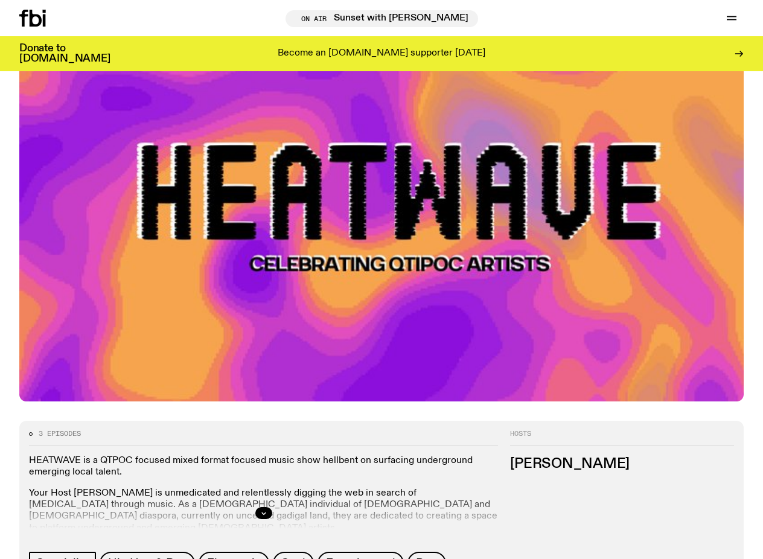
scroll to position [173, 0]
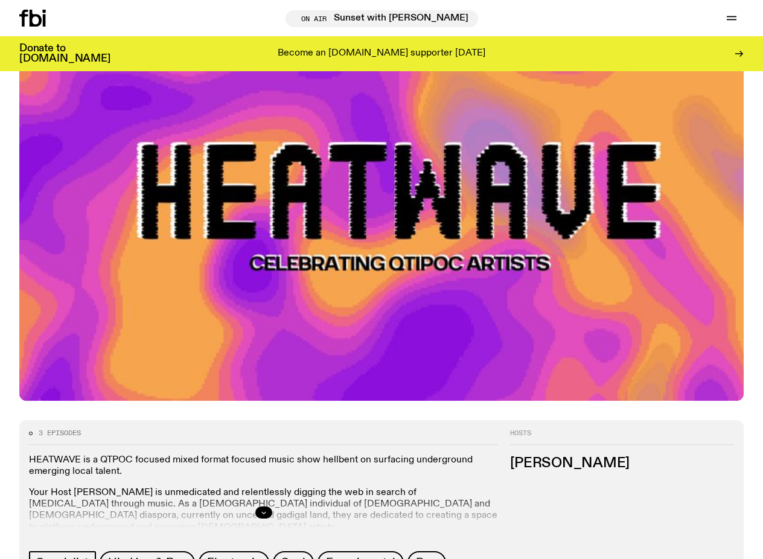
click at [262, 513] on icon "button" at bounding box center [263, 513] width 4 height 2
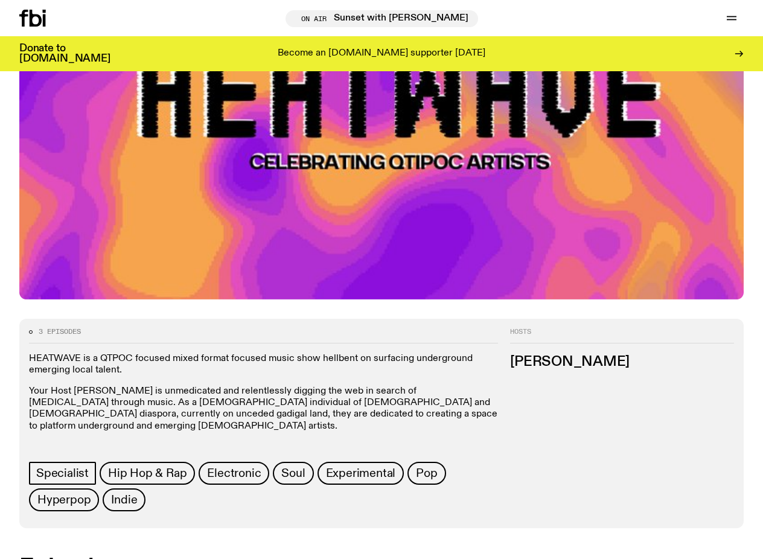
scroll to position [275, 0]
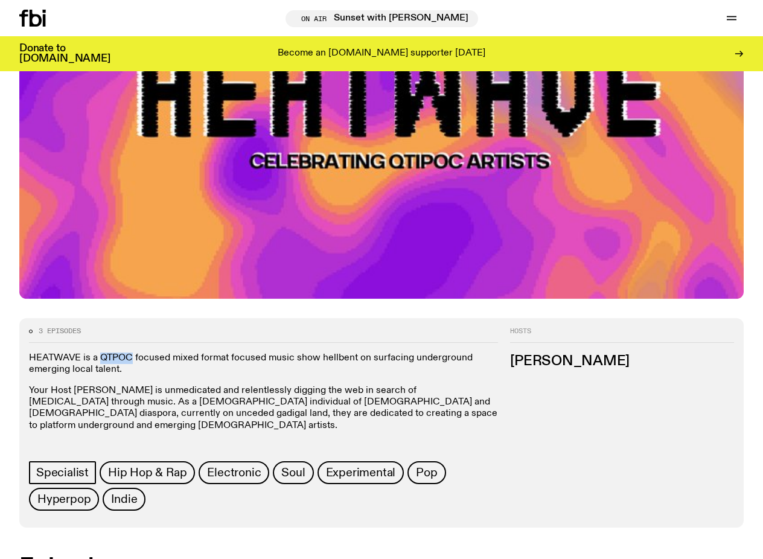
drag, startPoint x: 102, startPoint y: 357, endPoint x: 132, endPoint y: 359, distance: 29.6
click at [132, 359] on p "HEATWAVE is a QTPOC focused mixed format focused music show hellbent on surfaci…" at bounding box center [263, 364] width 469 height 23
copy p "QTPOC"
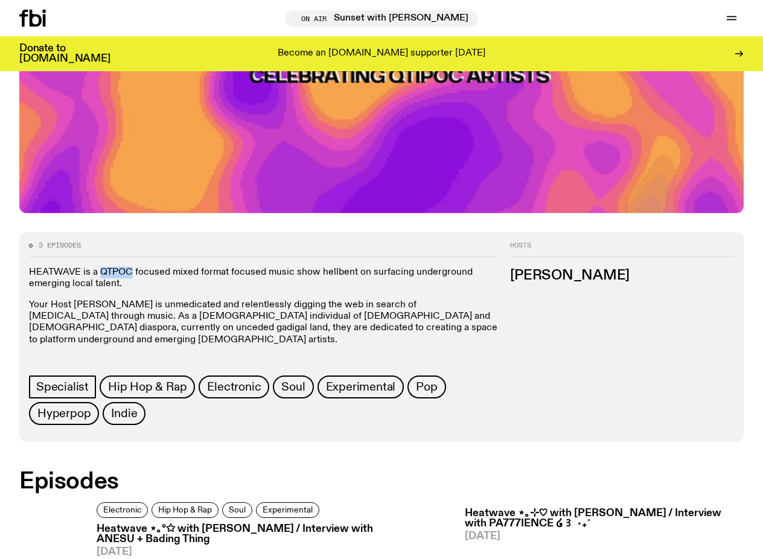
scroll to position [383, 0]
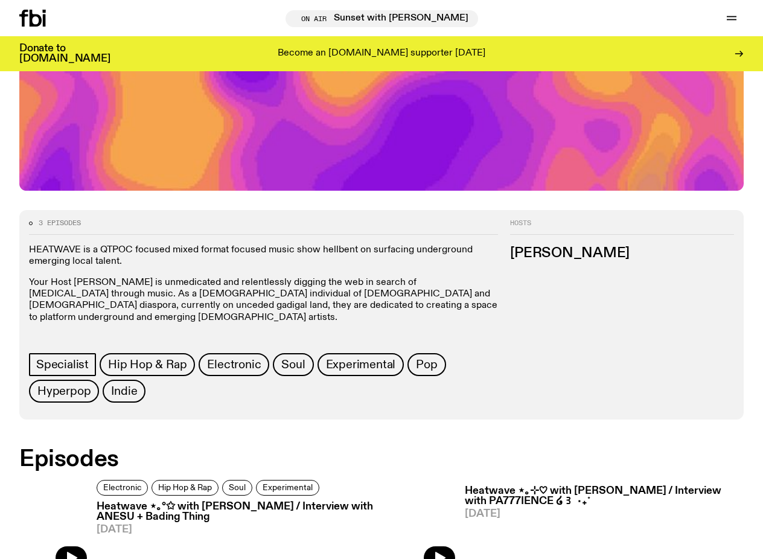
click at [28, 249] on div "3 episodes HEATWAVE is a QTPOC focused mixed format focused music show hellbent…" at bounding box center [258, 311] width 479 height 182
drag, startPoint x: 28, startPoint y: 249, endPoint x: 238, endPoint y: 329, distance: 224.2
click at [238, 329] on div "3 episodes HEATWAVE is a QTPOC focused mixed format focused music show hellbent…" at bounding box center [258, 311] width 479 height 182
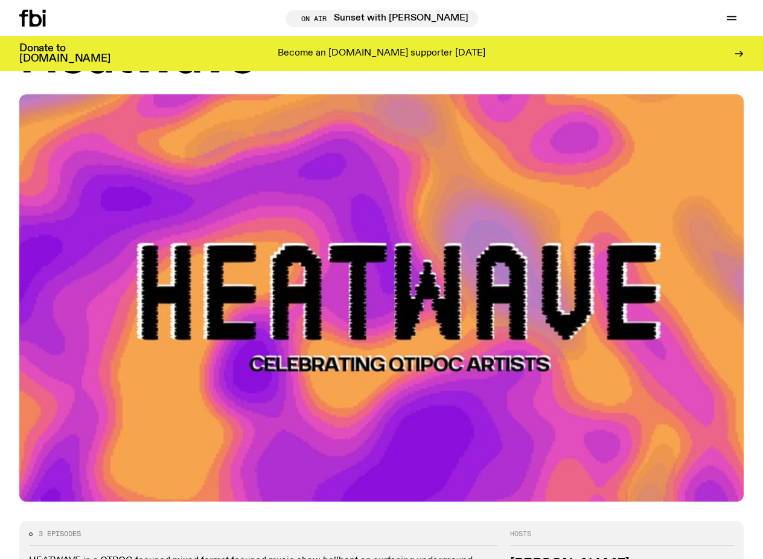
scroll to position [0, 0]
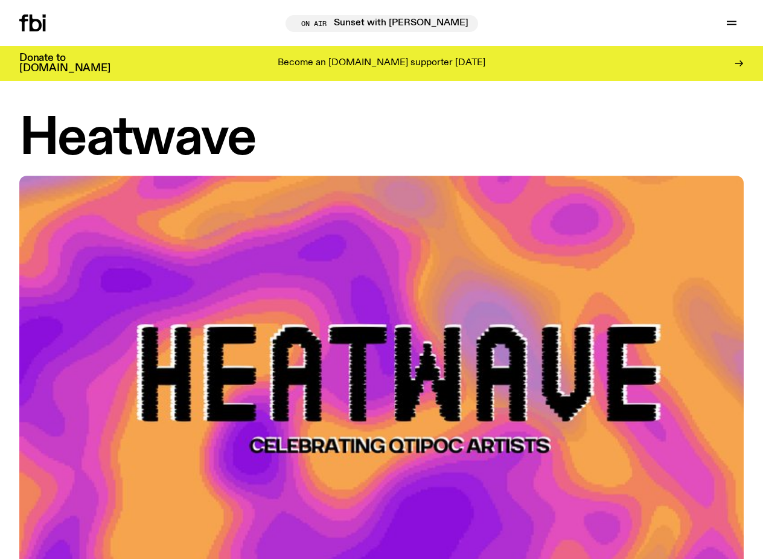
click at [34, 24] on icon at bounding box center [32, 22] width 27 height 17
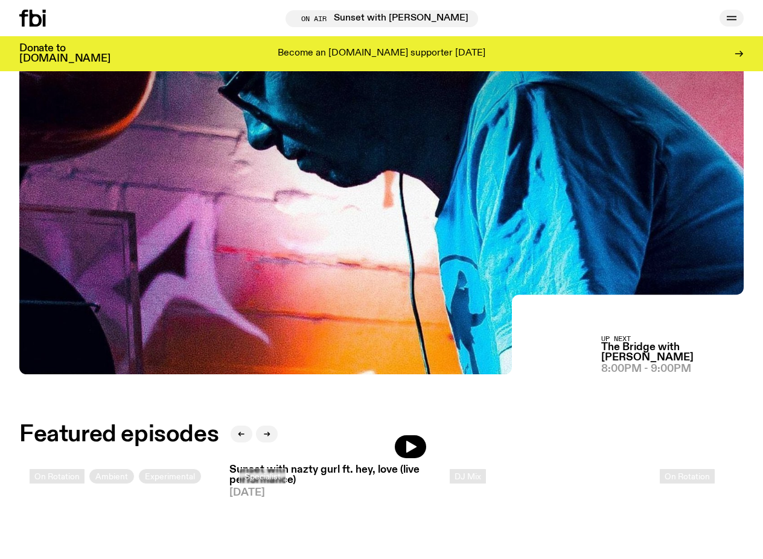
scroll to position [270, 0]
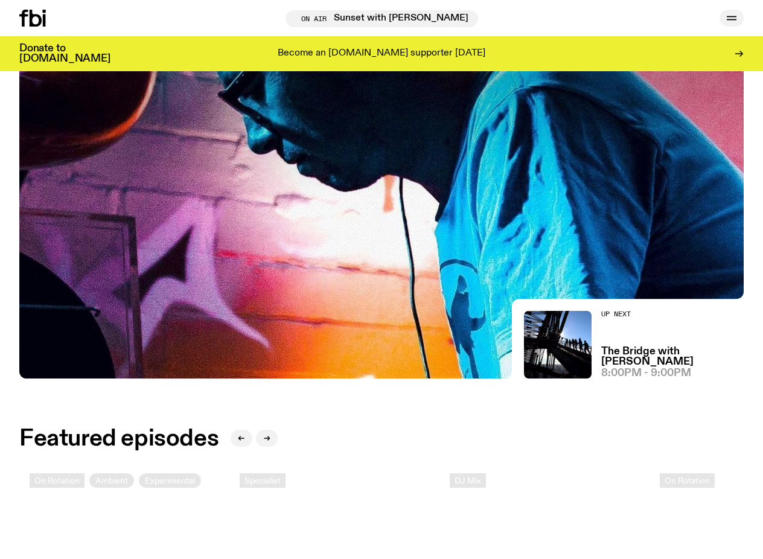
click at [734, 20] on icon "button" at bounding box center [732, 20] width 10 height 0
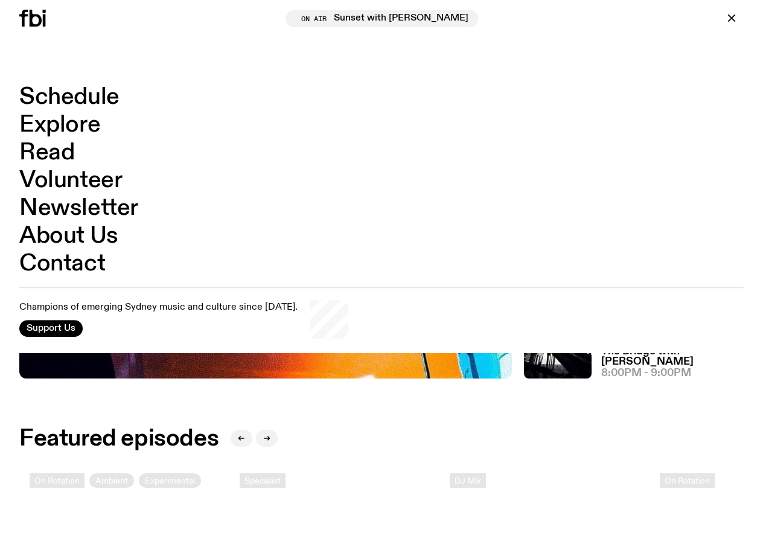
click at [88, 100] on link "Schedule" at bounding box center [69, 97] width 100 height 23
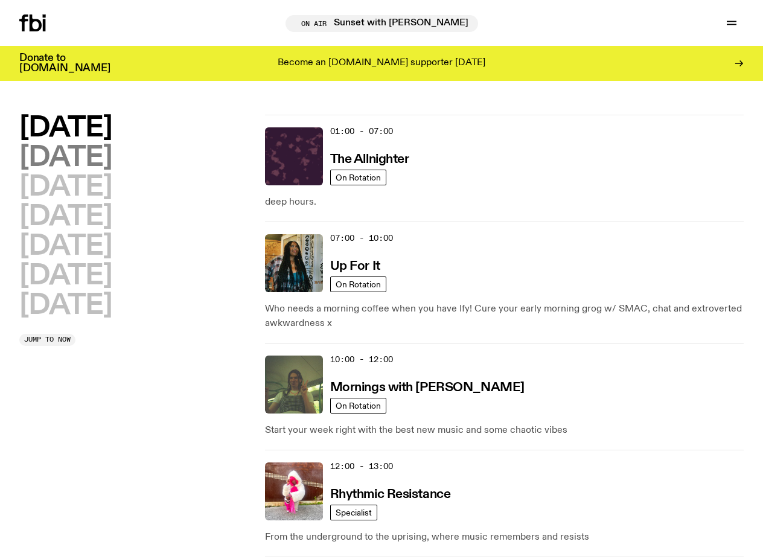
click at [91, 158] on h2 "[DATE]" at bounding box center [65, 157] width 92 height 27
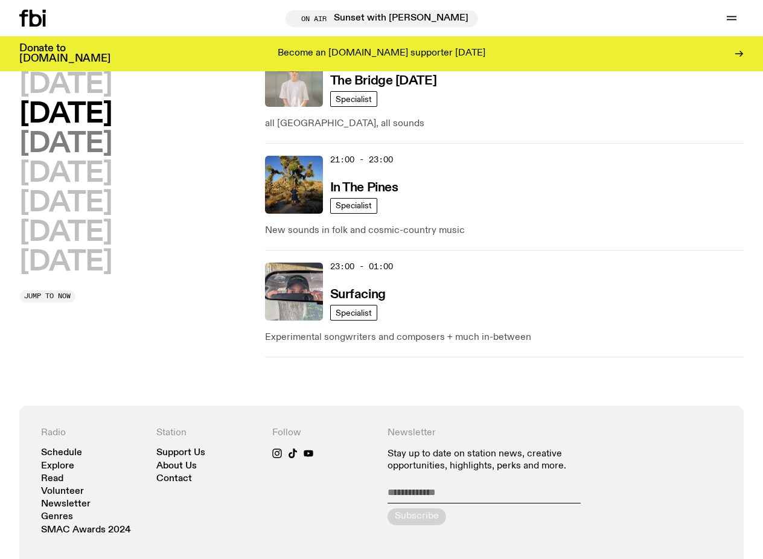
click at [112, 149] on h2 "[DATE]" at bounding box center [65, 143] width 92 height 27
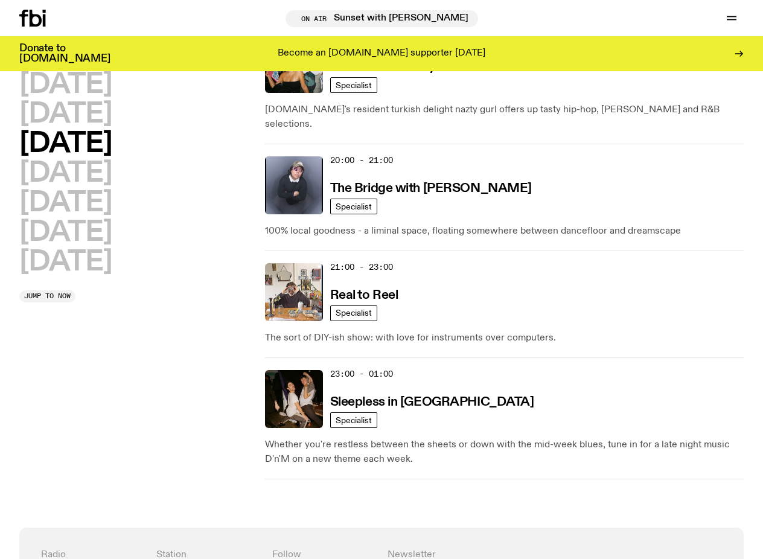
scroll to position [755, 0]
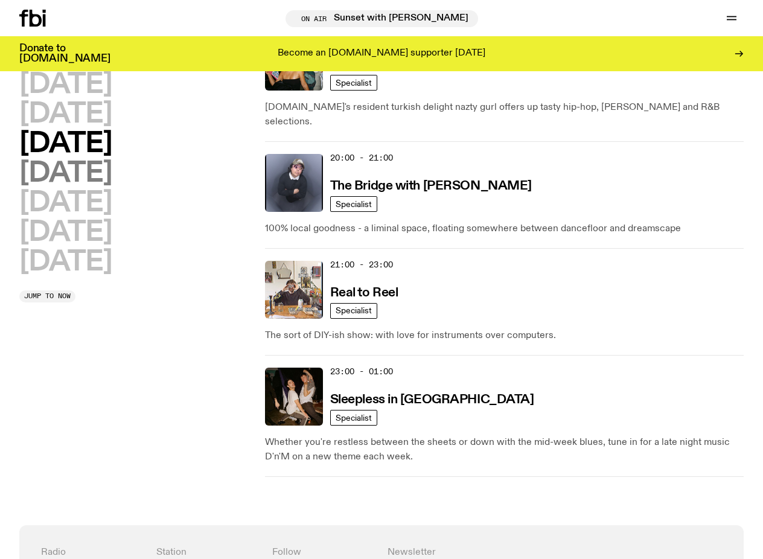
click at [95, 178] on h2 "[DATE]" at bounding box center [65, 173] width 92 height 27
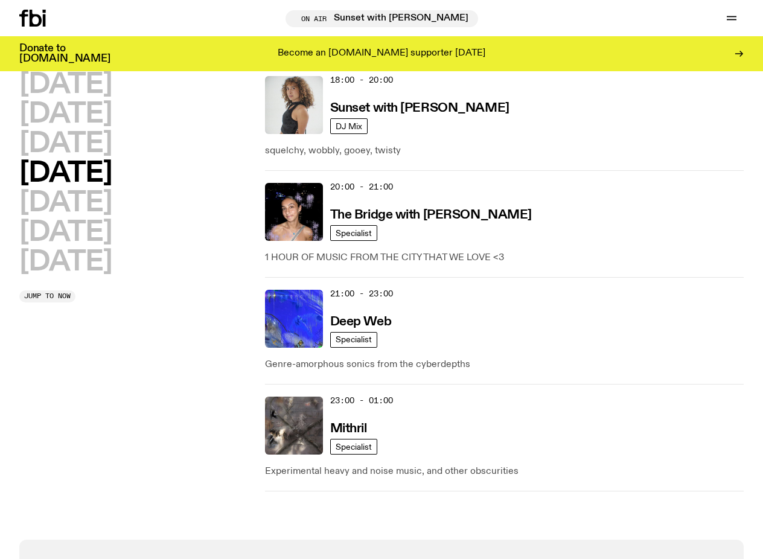
scroll to position [719, 0]
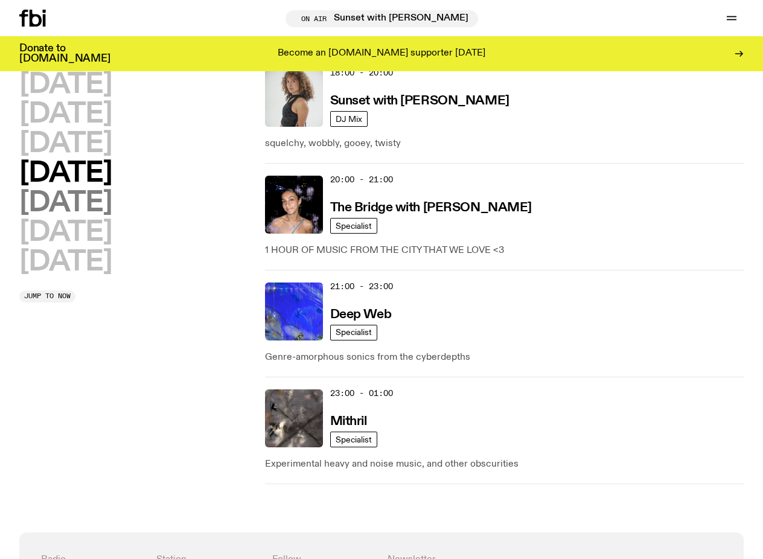
click at [67, 202] on h2 "[DATE]" at bounding box center [65, 203] width 92 height 27
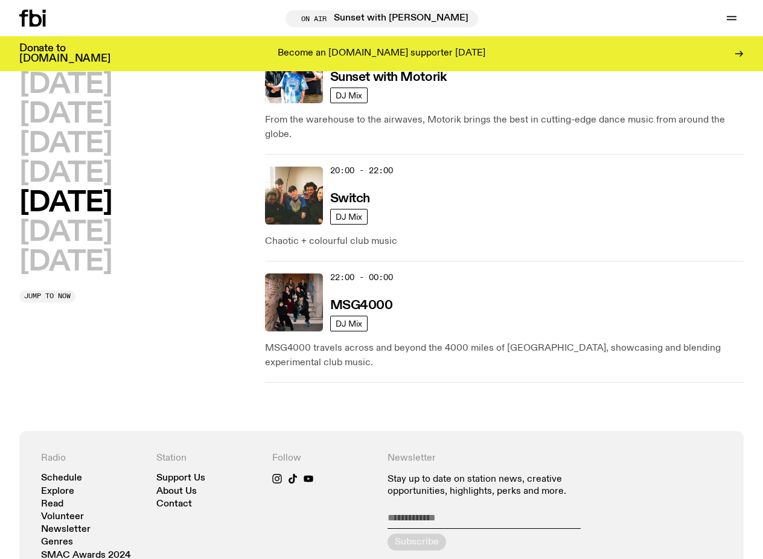
scroll to position [775, 0]
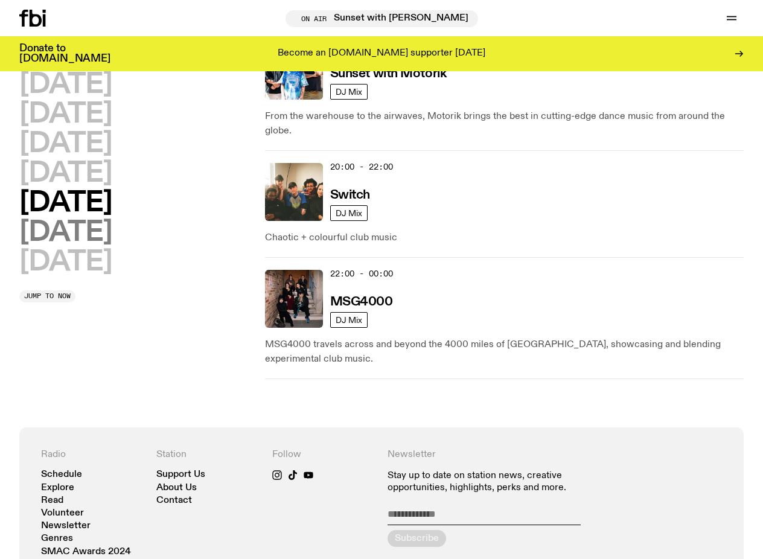
click at [112, 237] on h2 "[DATE]" at bounding box center [65, 232] width 92 height 27
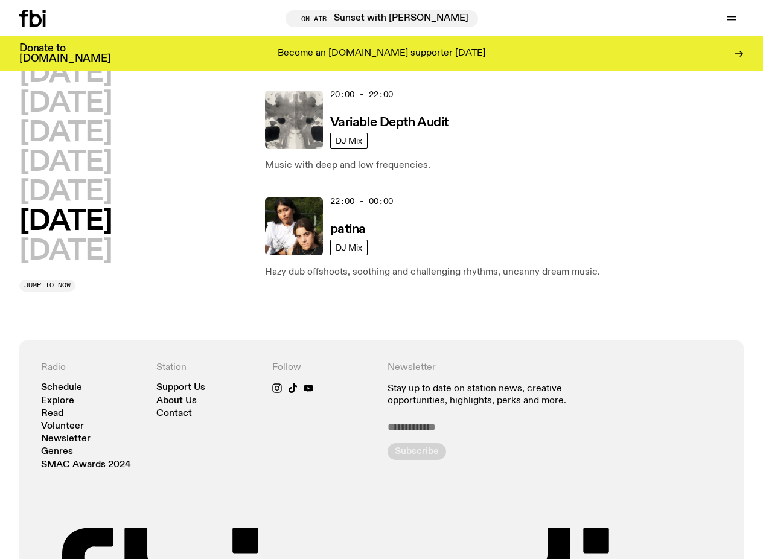
scroll to position [1112, 0]
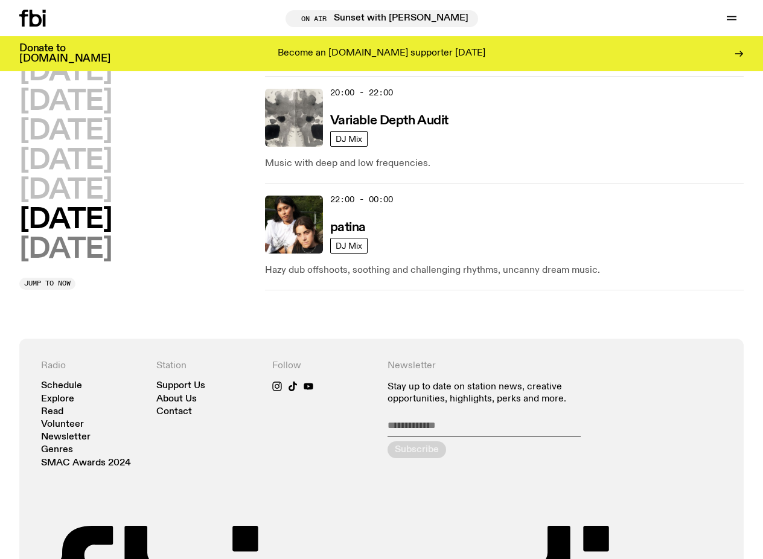
click at [98, 240] on h2 "[DATE]" at bounding box center [65, 249] width 92 height 27
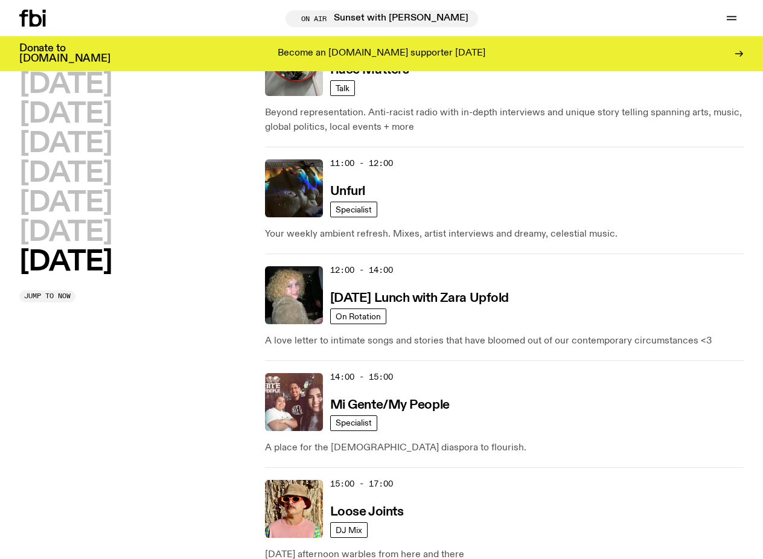
scroll to position [522, 0]
click at [103, 181] on h2 "[DATE]" at bounding box center [65, 173] width 92 height 27
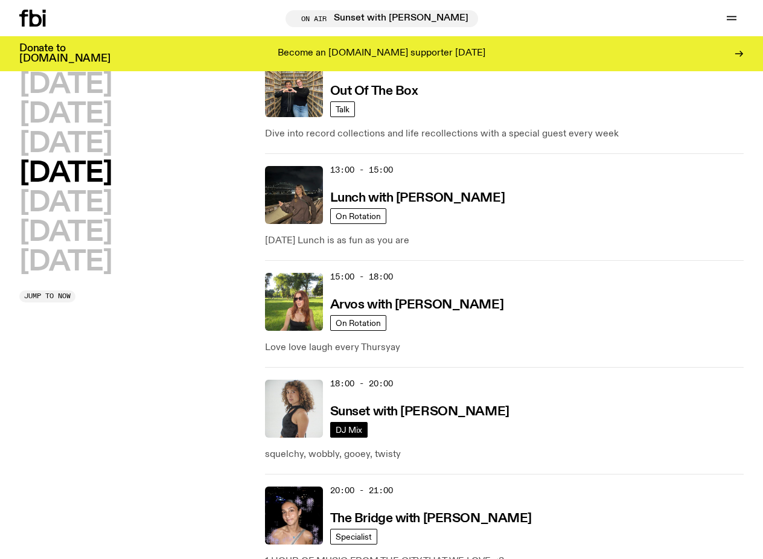
scroll to position [408, 0]
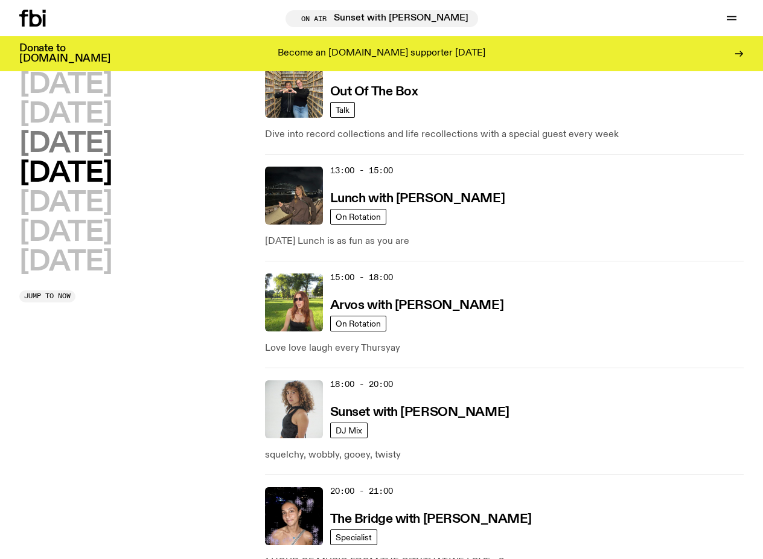
click at [112, 138] on h2 "[DATE]" at bounding box center [65, 143] width 92 height 27
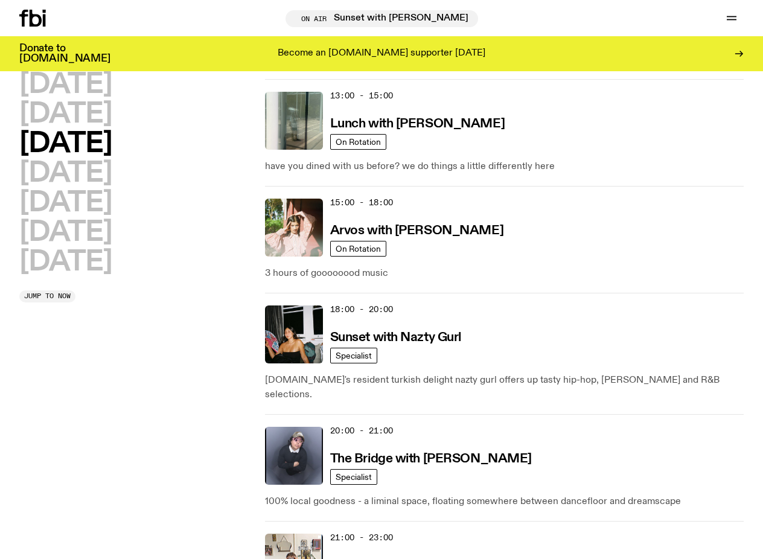
scroll to position [545, 0]
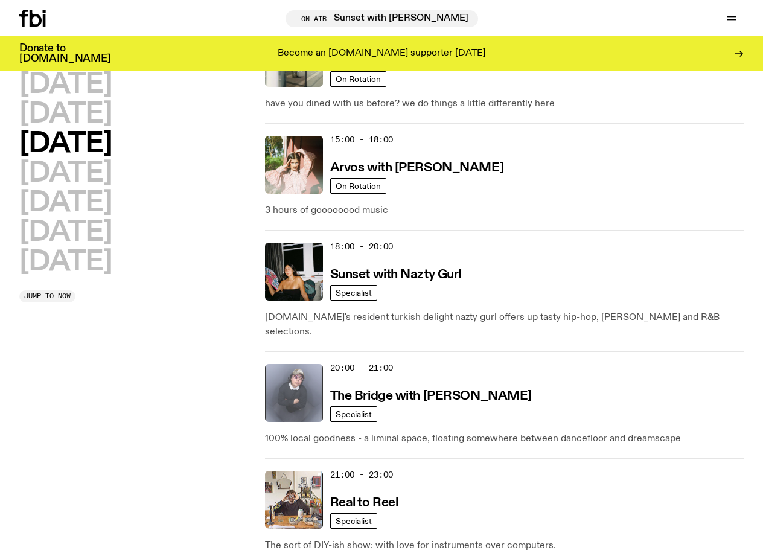
click at [303, 379] on img at bounding box center [294, 393] width 58 height 58
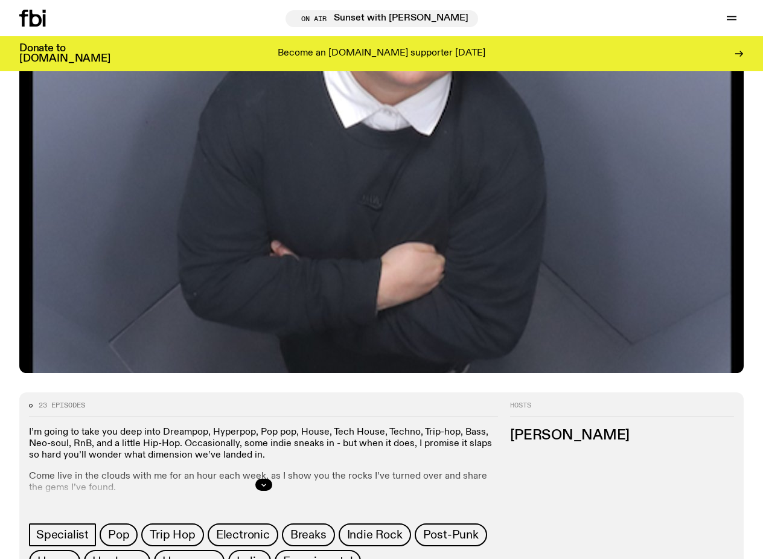
scroll to position [250, 0]
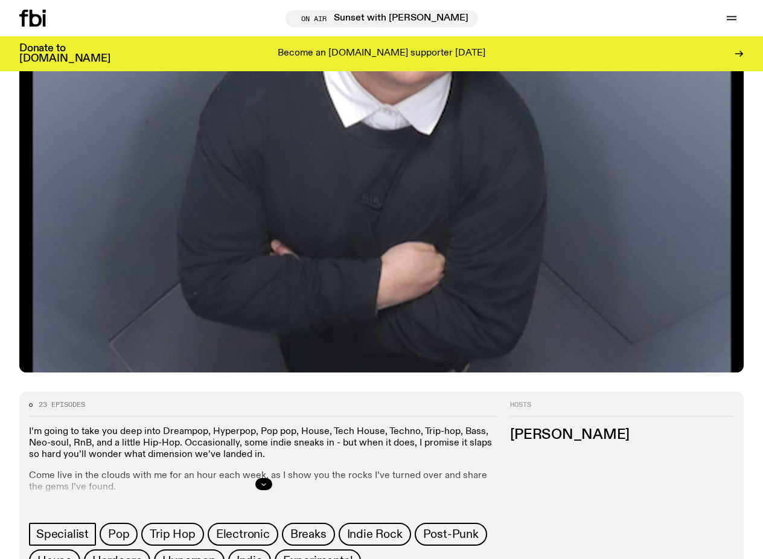
click at [272, 478] on button "button" at bounding box center [263, 484] width 17 height 12
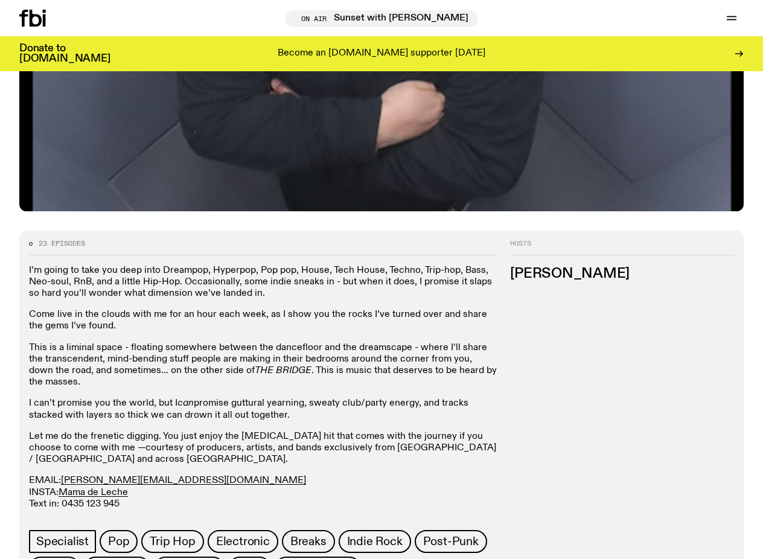
scroll to position [412, 0]
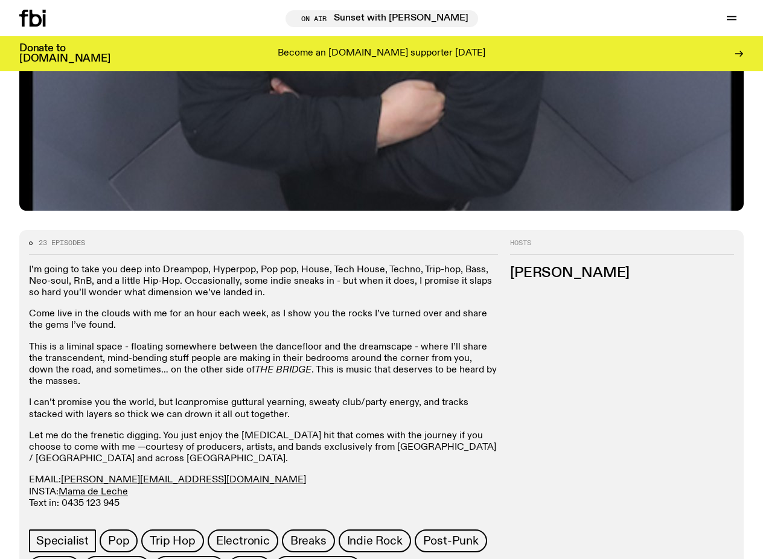
drag, startPoint x: 161, startPoint y: 431, endPoint x: 63, endPoint y: 430, distance: 97.8
click at [63, 475] on p "EMAIL: [PERSON_NAME][EMAIL_ADDRESS][DOMAIN_NAME] INSTA: Mama de Leche Text in: …" at bounding box center [263, 492] width 469 height 35
copy p "[PERSON_NAME][EMAIL_ADDRESS][DOMAIN_NAME]"
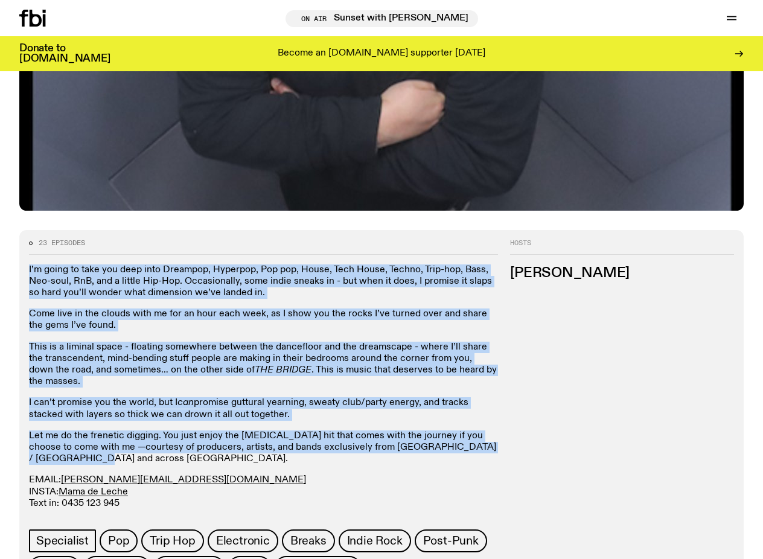
drag, startPoint x: 29, startPoint y: 219, endPoint x: 94, endPoint y: 412, distance: 203.7
click at [94, 412] on div "I’m going to take you deep into Dreampop, Hyperpop, Pop pop, House, Tech House,…" at bounding box center [263, 386] width 469 height 245
click at [95, 342] on p "This is a liminal space - floating somewhere between the dancefloor and the dre…" at bounding box center [263, 365] width 469 height 46
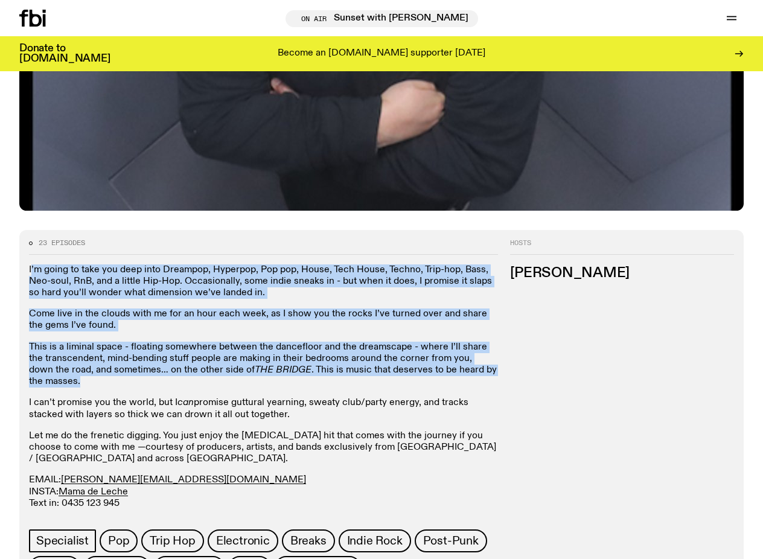
drag, startPoint x: 75, startPoint y: 333, endPoint x: 31, endPoint y: 217, distance: 123.7
click at [31, 264] on div "I’m going to take you deep into Dreampop, Hyperpop, Pop pop, House, Tech House,…" at bounding box center [263, 386] width 469 height 245
copy div "’m going to take you deep into Dreampop, Hyperpop, Pop pop, House, Tech House, …"
